Goal: Browse casually

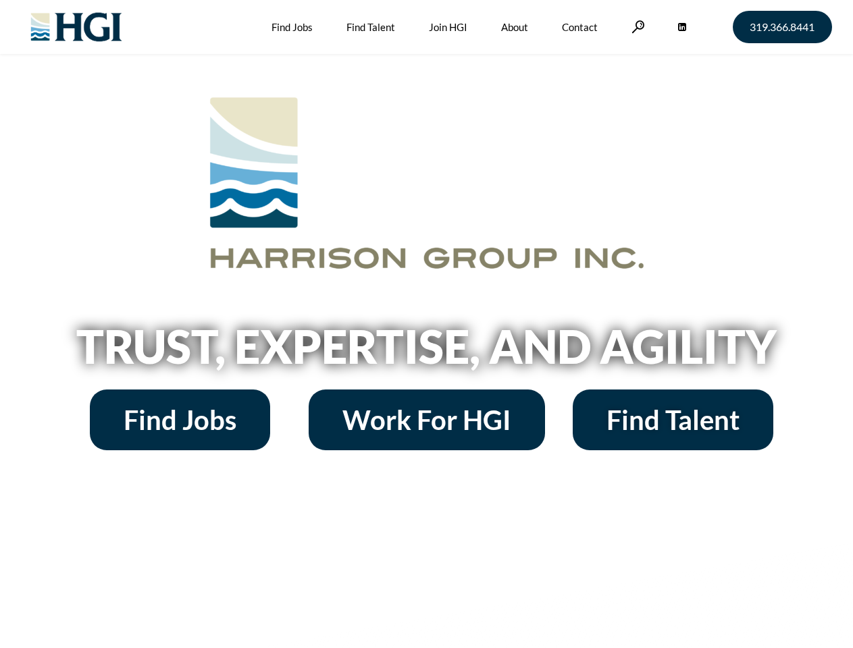
click at [426, 324] on h2 "Trust, Expertise, and Agility" at bounding box center [427, 347] width 770 height 46
click at [636, 26] on link at bounding box center [639, 26] width 14 height 13
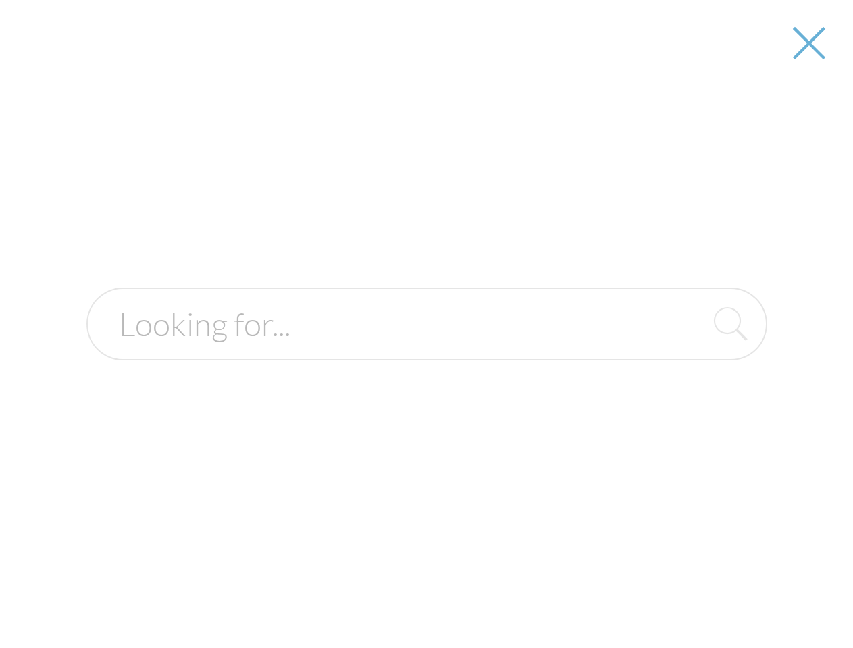
click at [426, 351] on h2 "Trust, Expertise, and Agility" at bounding box center [427, 347] width 770 height 46
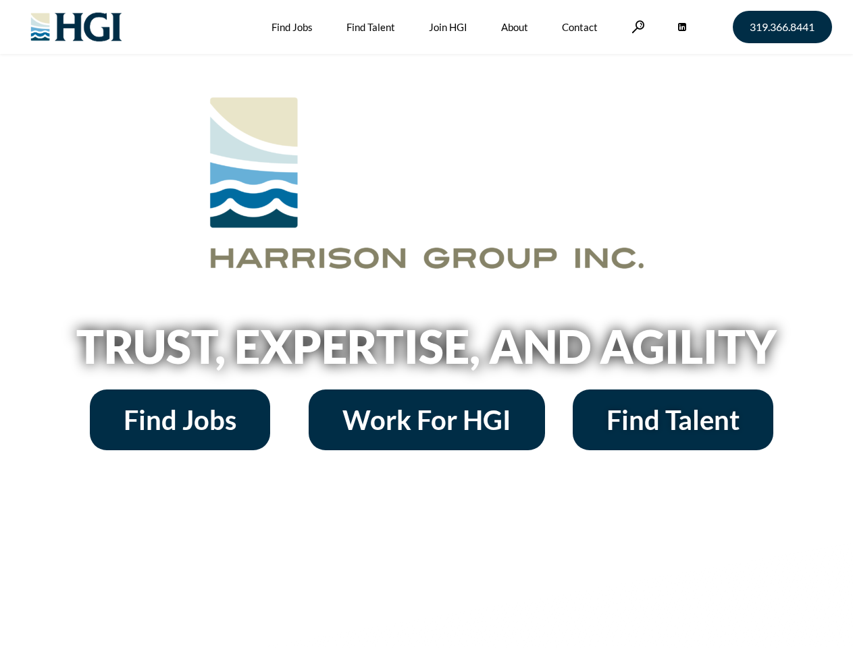
click at [426, 324] on h2 "Trust, Expertise, and Agility" at bounding box center [427, 347] width 770 height 46
click at [636, 26] on link at bounding box center [639, 26] width 14 height 13
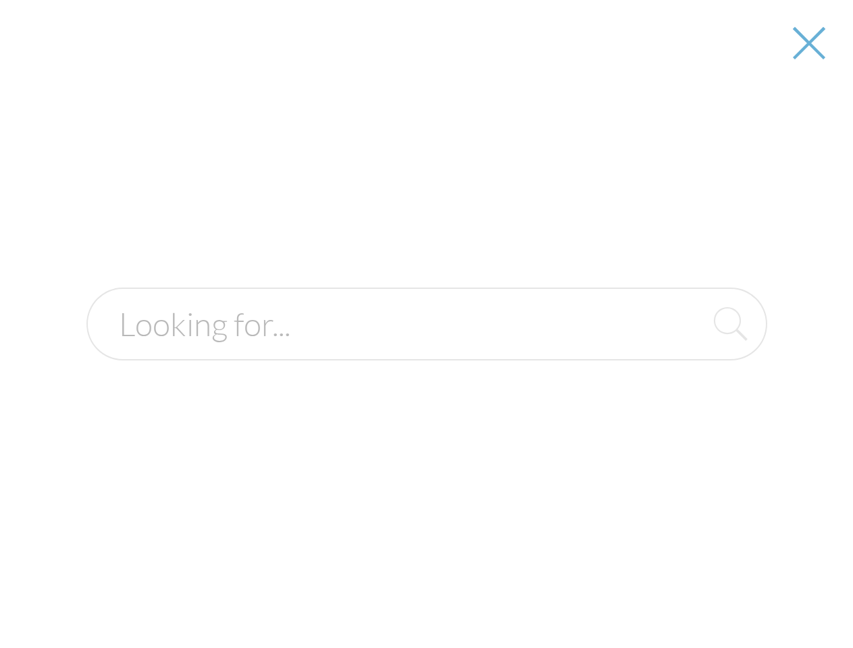
click at [426, 351] on h2 "Trust, Expertise, and Agility" at bounding box center [427, 347] width 770 height 46
